Goal: Communication & Community: Participate in discussion

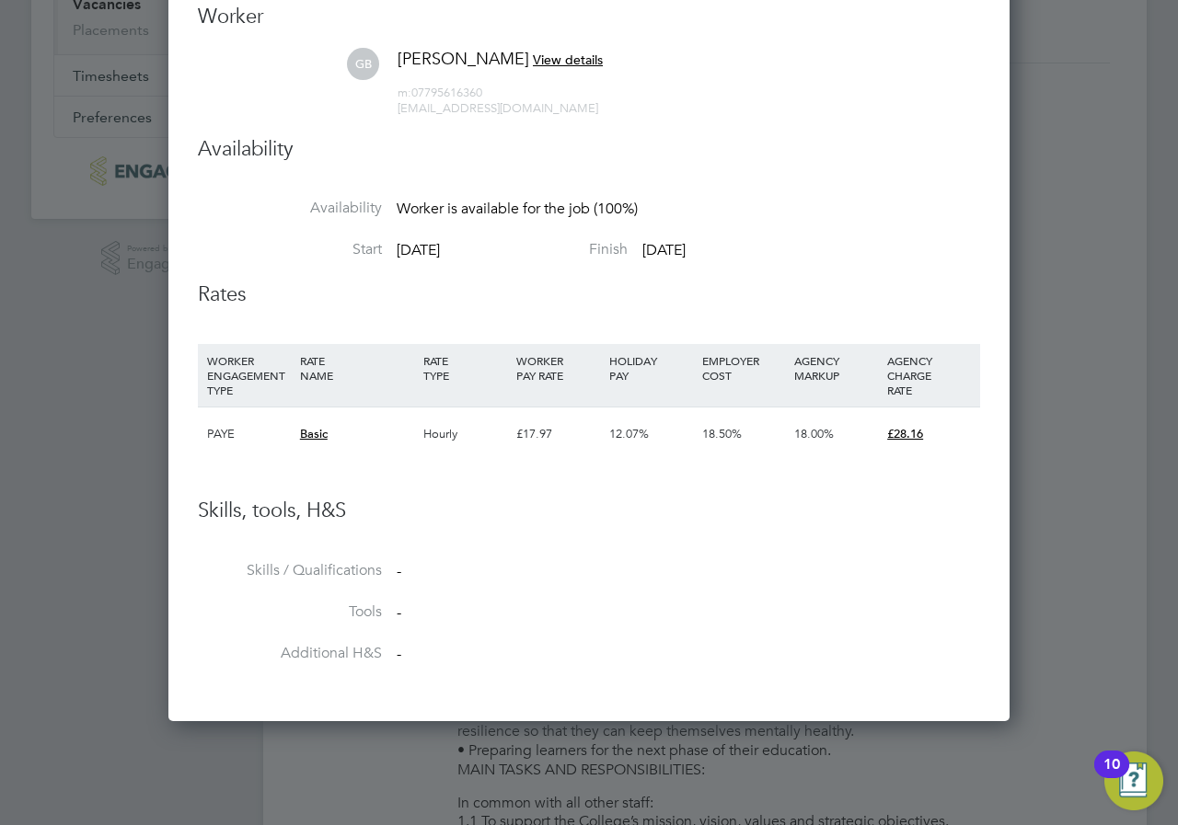
scroll to position [9, 9]
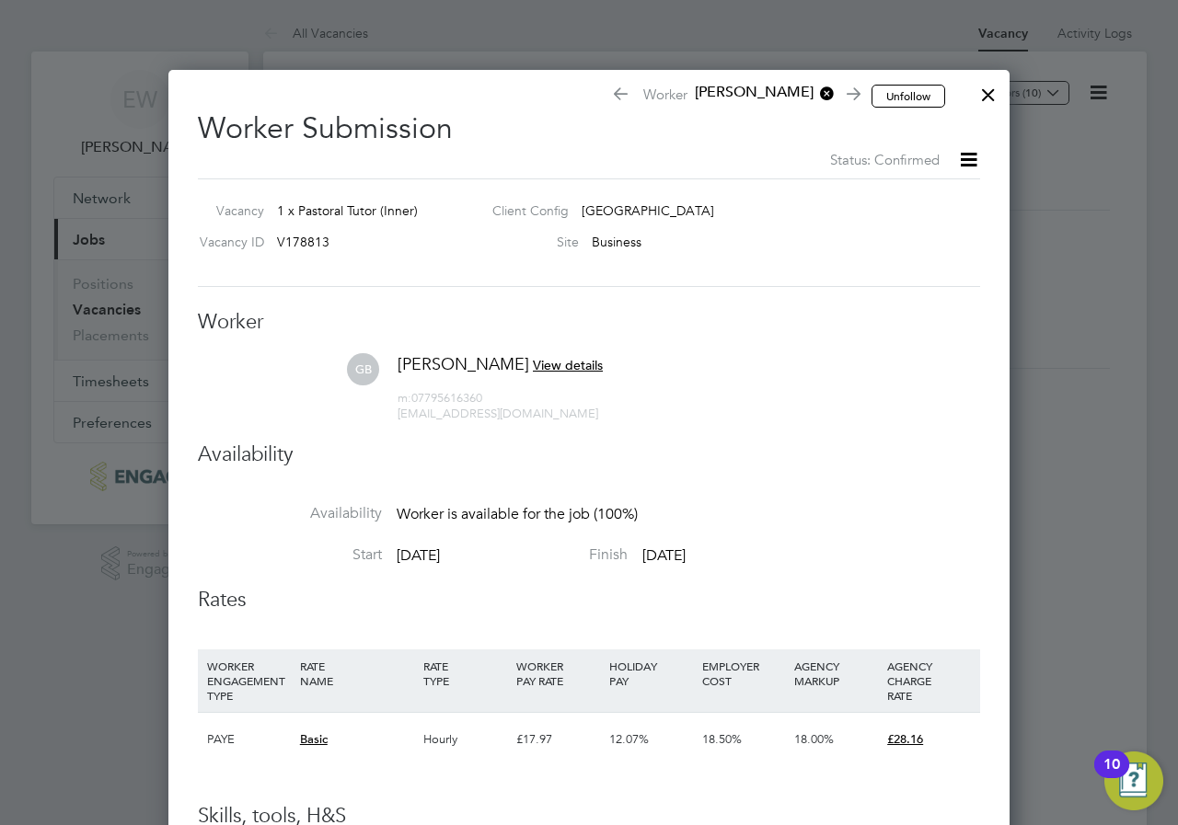
click at [985, 96] on div at bounding box center [988, 90] width 33 height 33
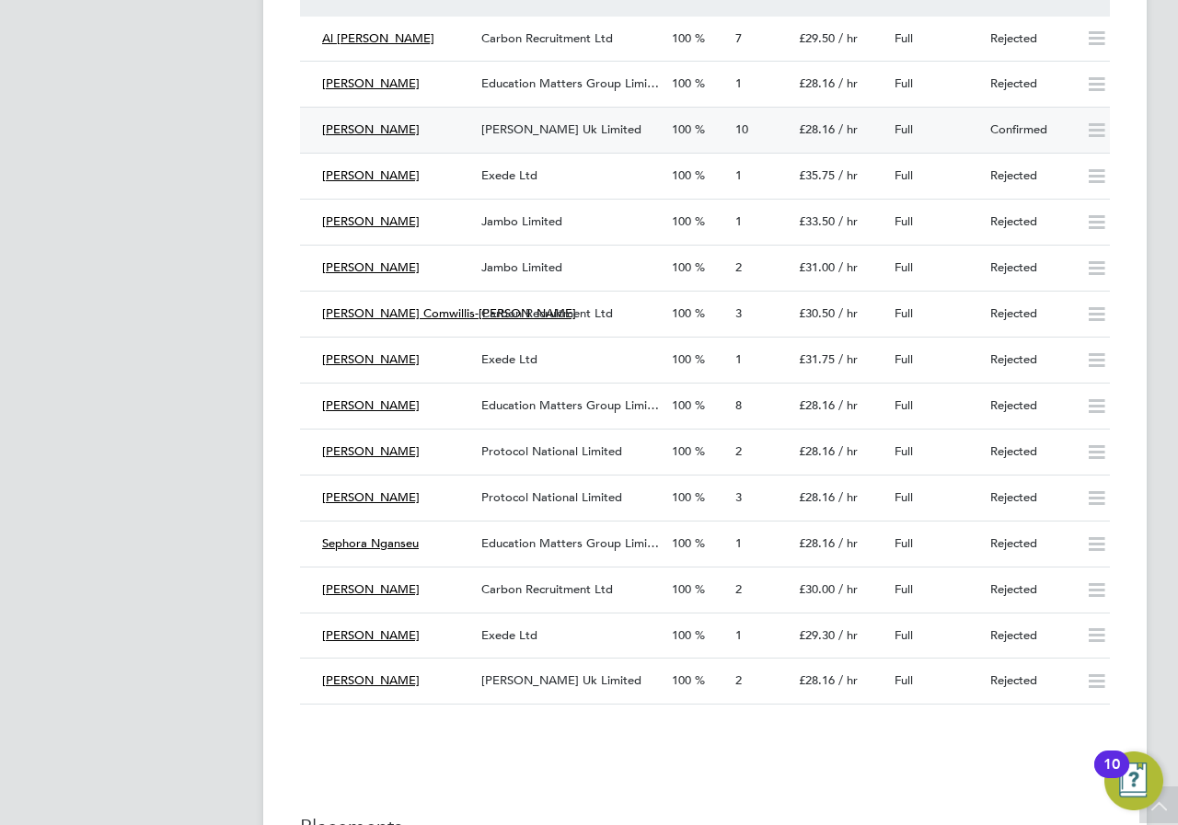
click at [502, 122] on span "[PERSON_NAME] Uk Limited" at bounding box center [561, 129] width 160 height 16
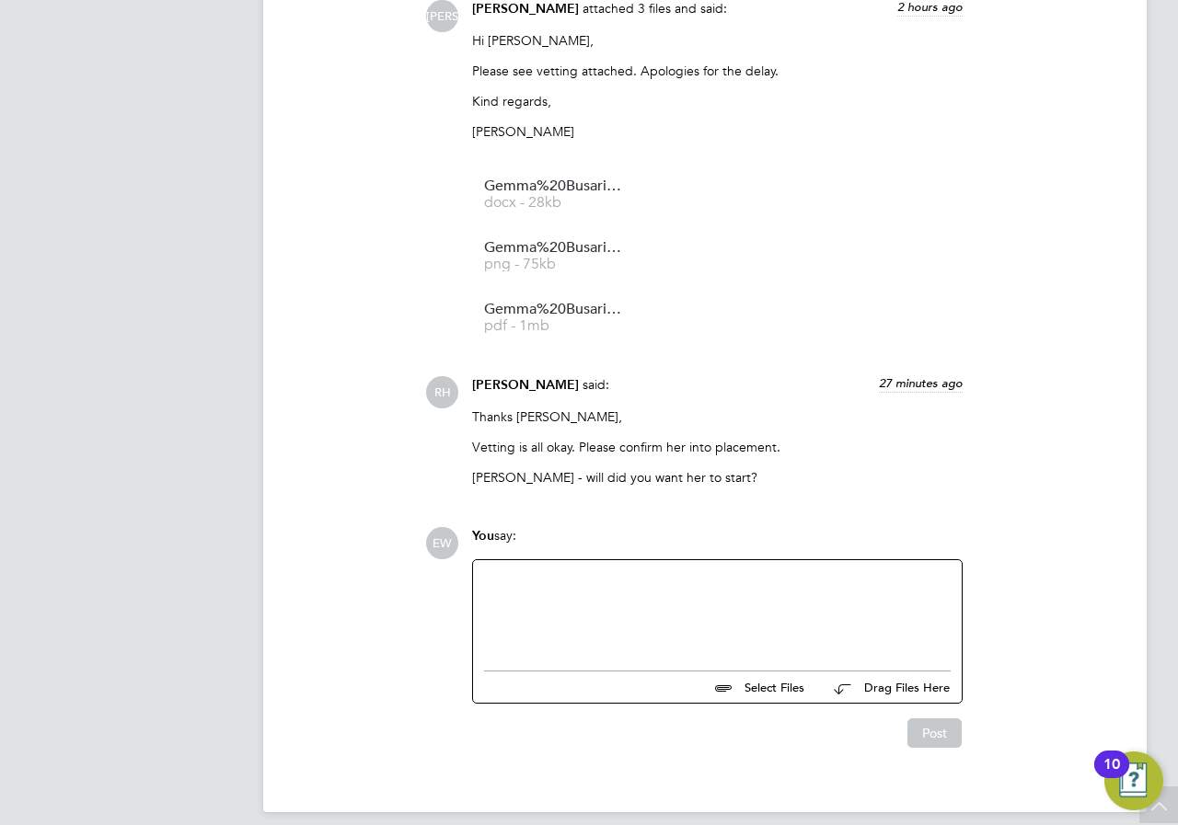
click at [551, 580] on div at bounding box center [717, 610] width 467 height 79
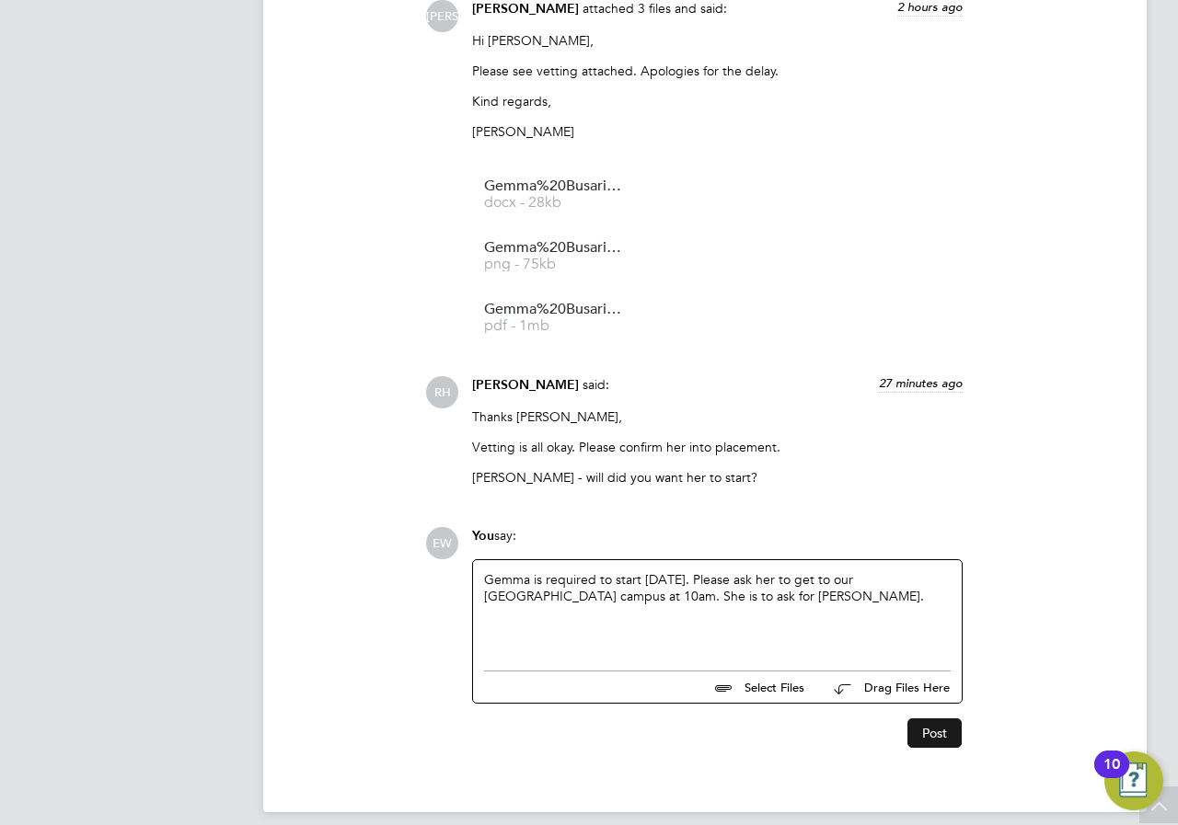
click at [944, 719] on button "Post" at bounding box center [934, 733] width 54 height 29
